Goal: Transaction & Acquisition: Purchase product/service

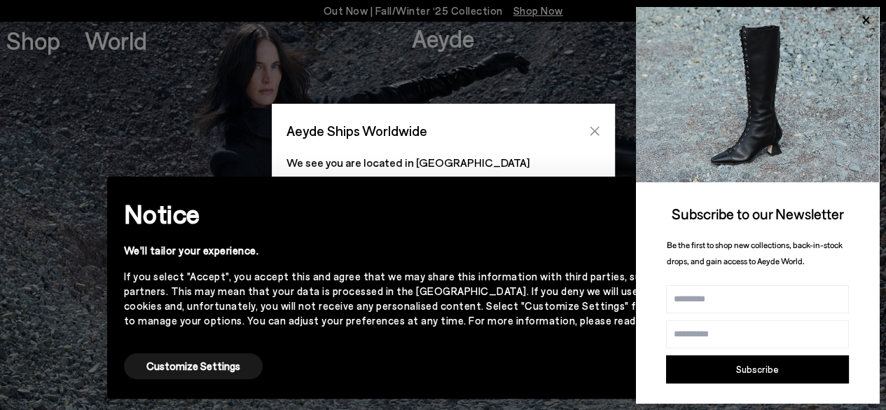
click at [591, 133] on icon "Close" at bounding box center [594, 130] width 9 height 9
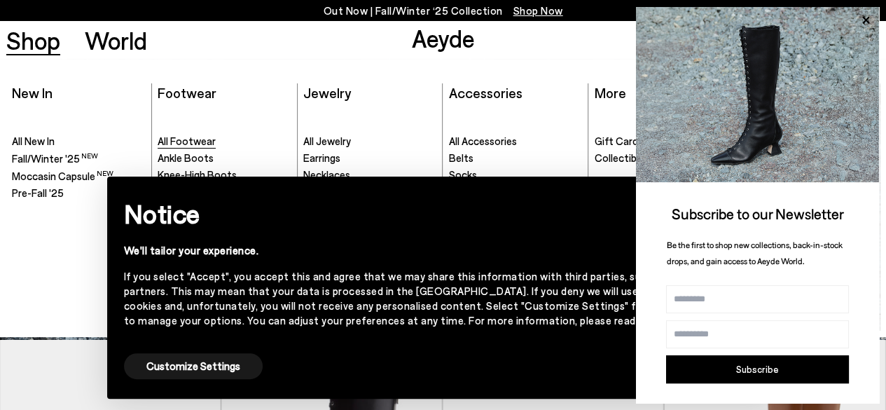
scroll to position [140, 0]
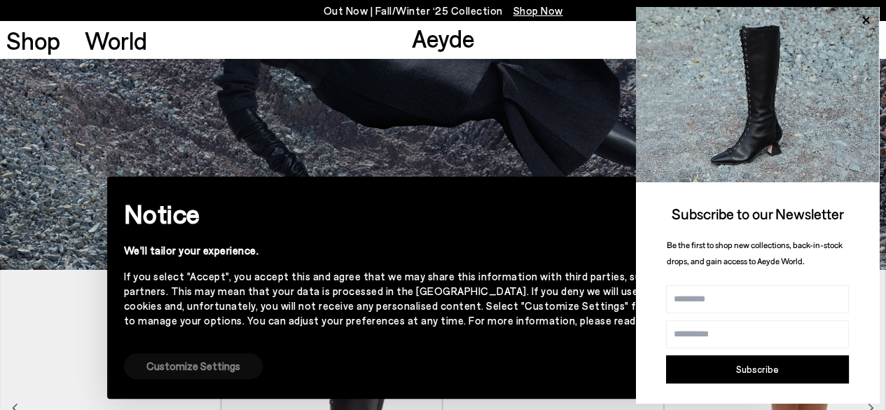
click at [189, 365] on button "Customize Settings" at bounding box center [193, 366] width 139 height 26
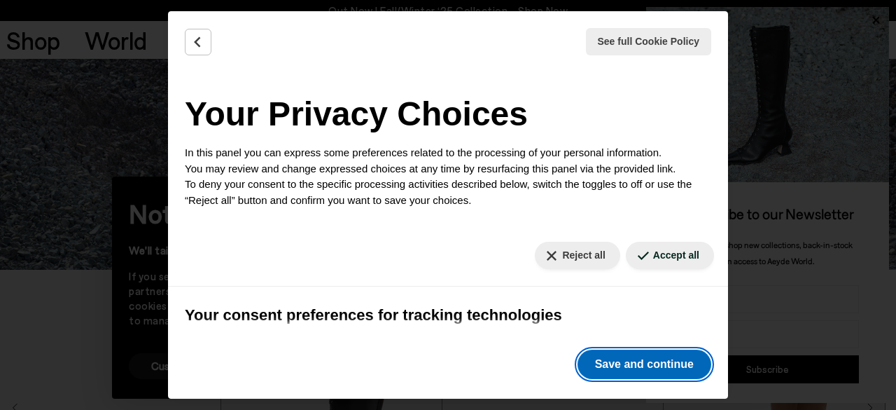
click at [667, 368] on button "Save and continue" at bounding box center [645, 363] width 134 height 29
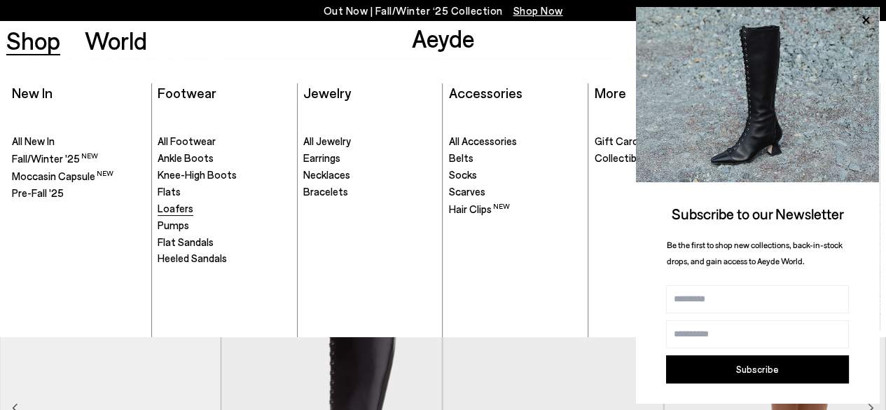
click at [176, 207] on span "Loafers" at bounding box center [176, 208] width 36 height 13
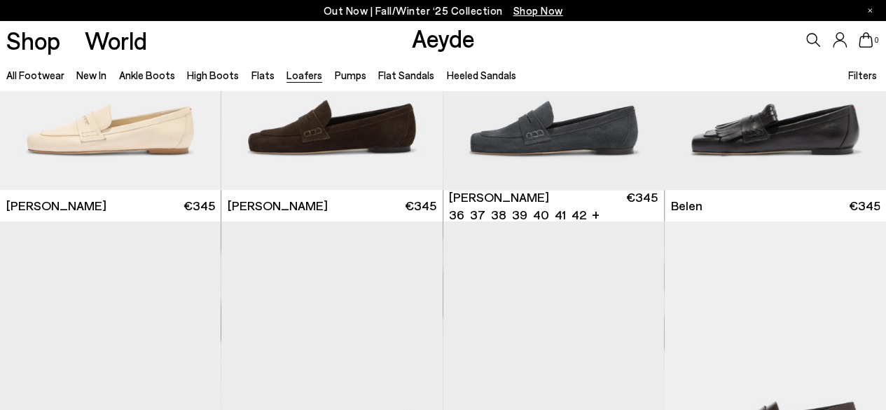
scroll to position [490, 0]
